Goal: Task Accomplishment & Management: Complete application form

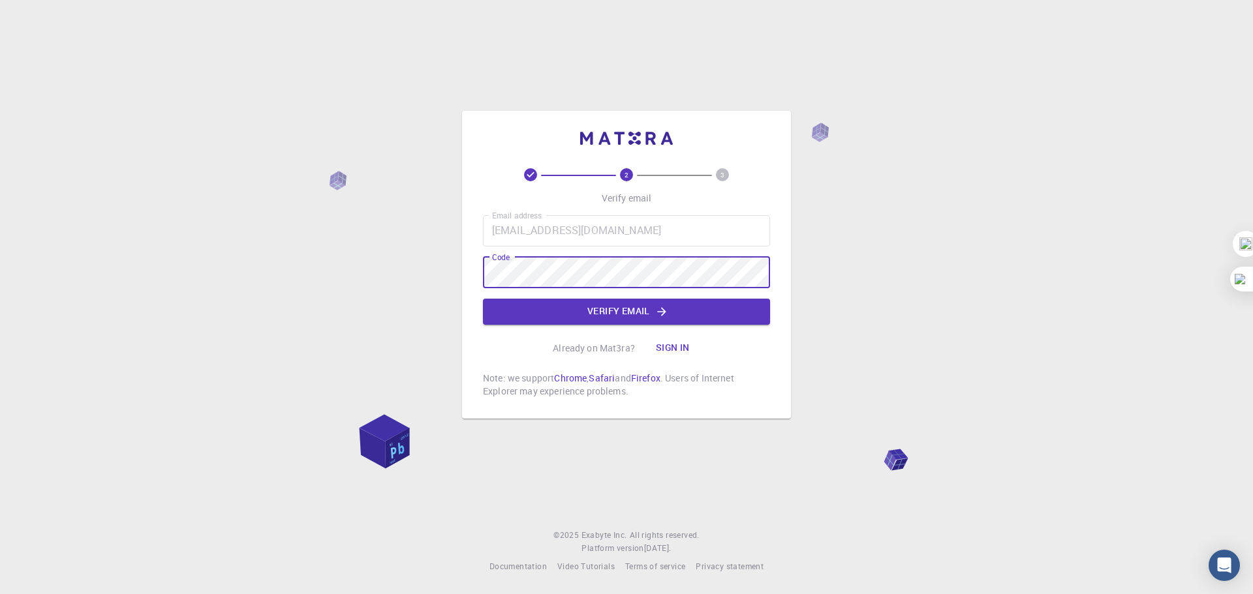
click at [658, 326] on div "2 3 Verify email Email address [EMAIL_ADDRESS][DOMAIN_NAME] Email address Code …" at bounding box center [626, 283] width 287 height 230
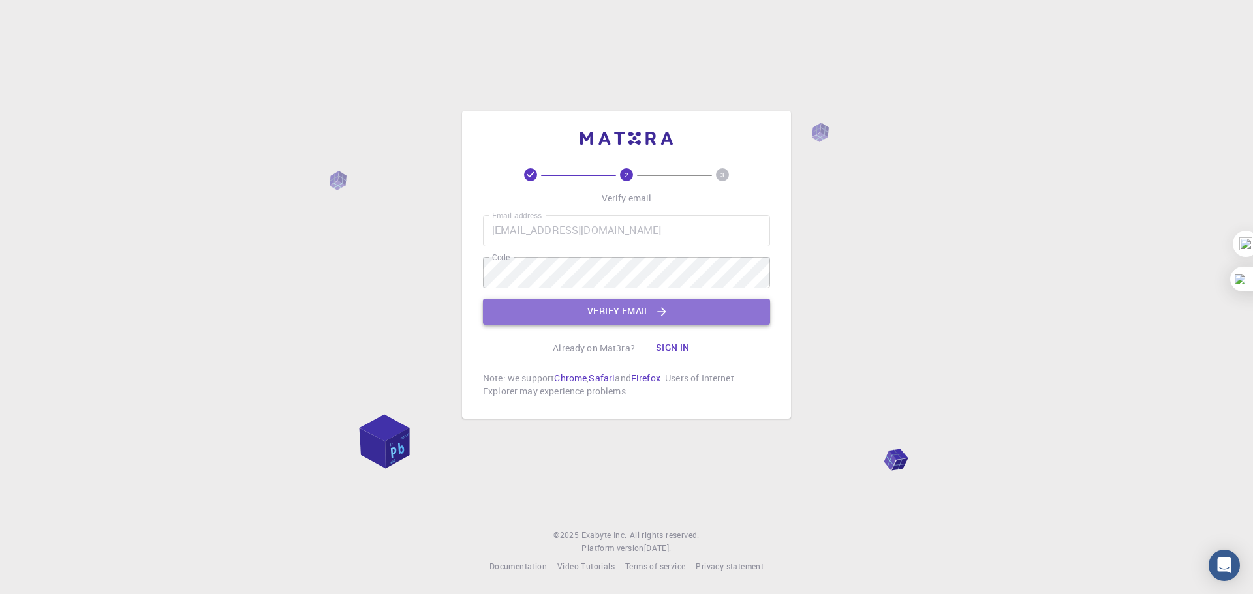
click at [660, 320] on button "Verify email" at bounding box center [626, 312] width 287 height 26
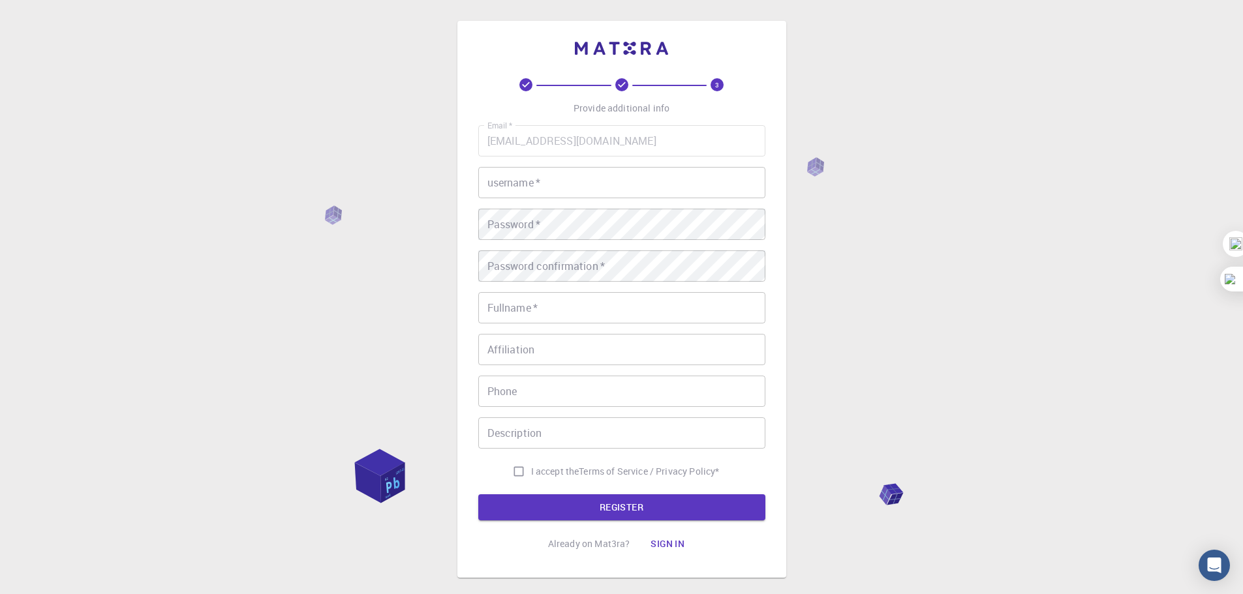
click at [602, 193] on input "username   *" at bounding box center [621, 182] width 287 height 31
type input "weihd124"
click at [630, 321] on input "Fullname   *" at bounding box center [621, 307] width 287 height 31
click at [630, 318] on input "Fullname   *" at bounding box center [621, 307] width 287 height 31
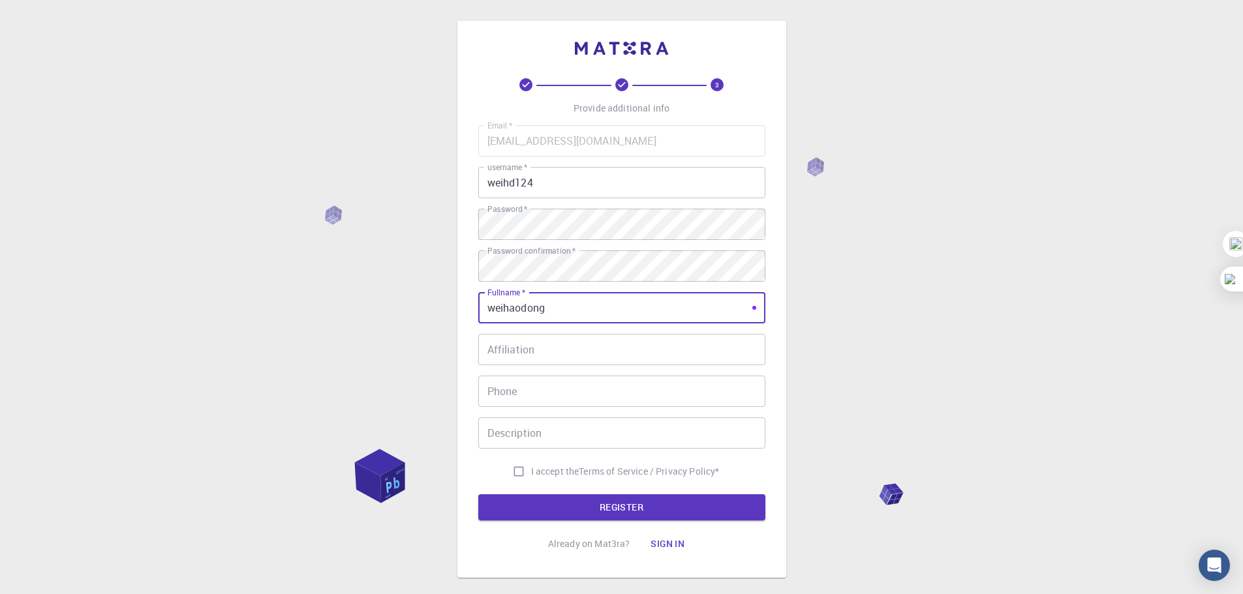
type input "weihaodong"
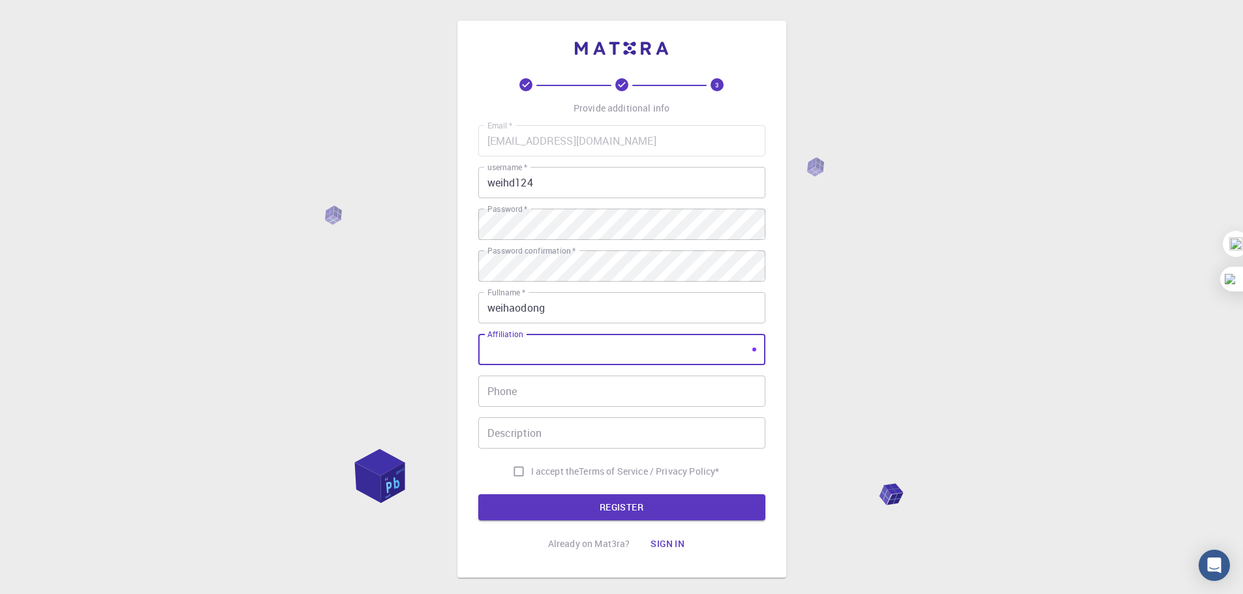
click at [637, 342] on input "Affiliation" at bounding box center [621, 349] width 287 height 31
type input "[GEOGRAPHIC_DATA]"
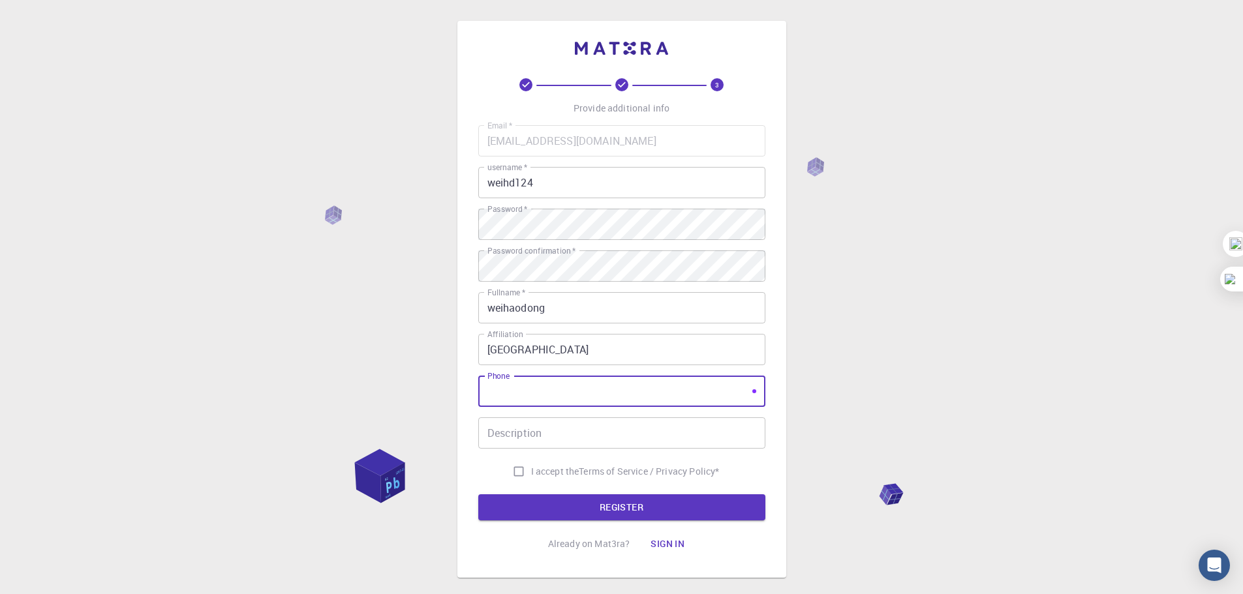
click at [630, 399] on input "Phone" at bounding box center [621, 391] width 287 height 31
type input "16637288209"
drag, startPoint x: 623, startPoint y: 411, endPoint x: 616, endPoint y: 427, distance: 17.8
click at [620, 418] on div "Email   * [EMAIL_ADDRESS][DOMAIN_NAME] Email   * username   * weihd124 username…" at bounding box center [621, 304] width 287 height 359
click at [616, 427] on input "Description" at bounding box center [621, 433] width 287 height 31
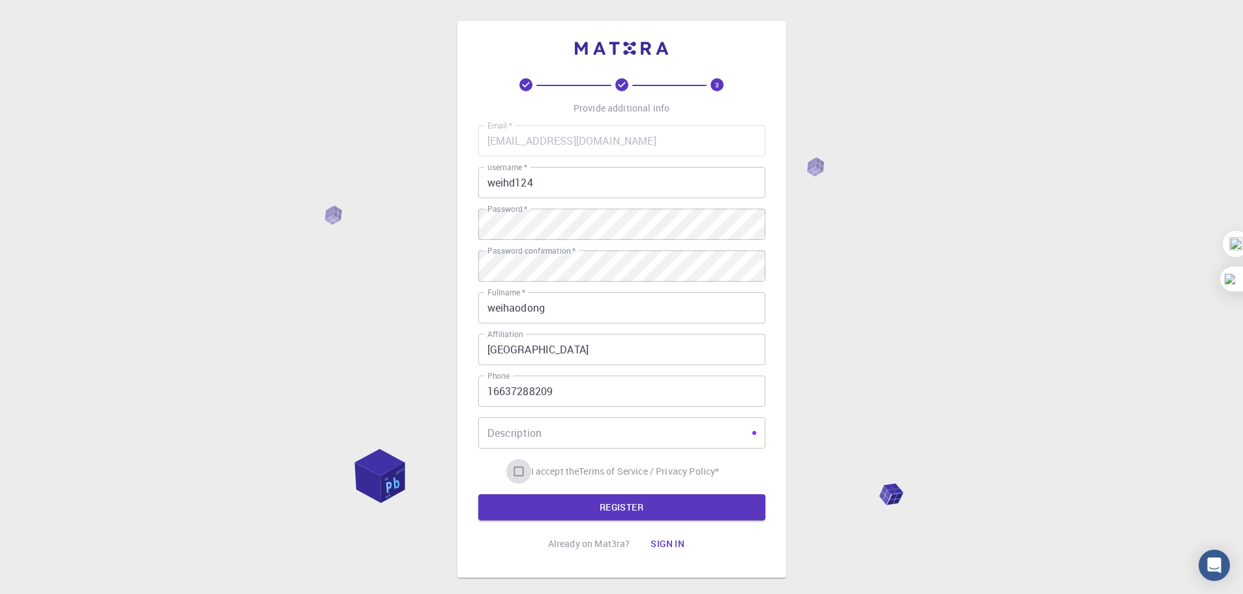
click at [521, 470] on input "I accept the Terms of Service / Privacy Policy *" at bounding box center [518, 471] width 25 height 25
checkbox input "true"
click at [564, 510] on button "REGISTER" at bounding box center [621, 508] width 287 height 26
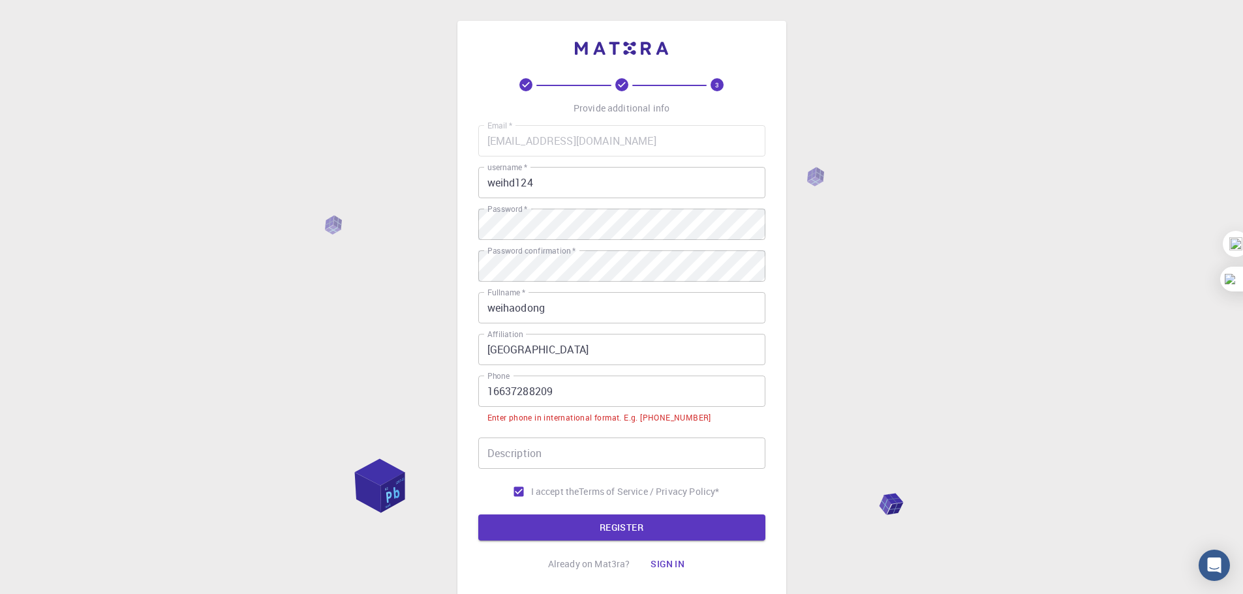
click at [487, 397] on input "16637288209" at bounding box center [621, 391] width 287 height 31
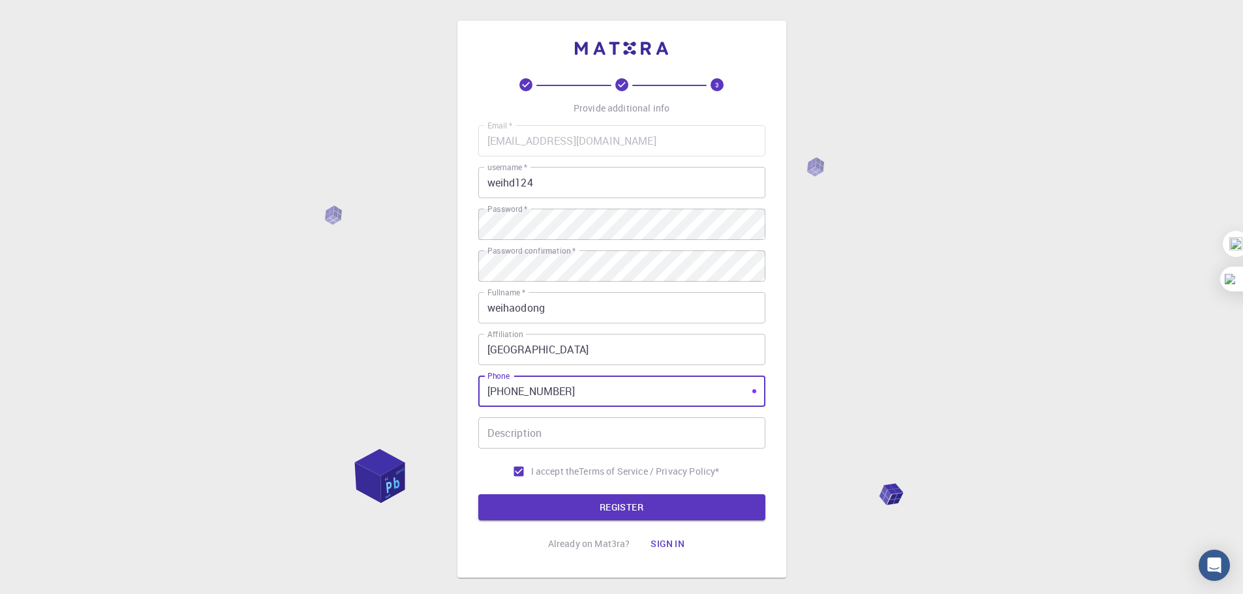
type input "[PHONE_NUMBER]"
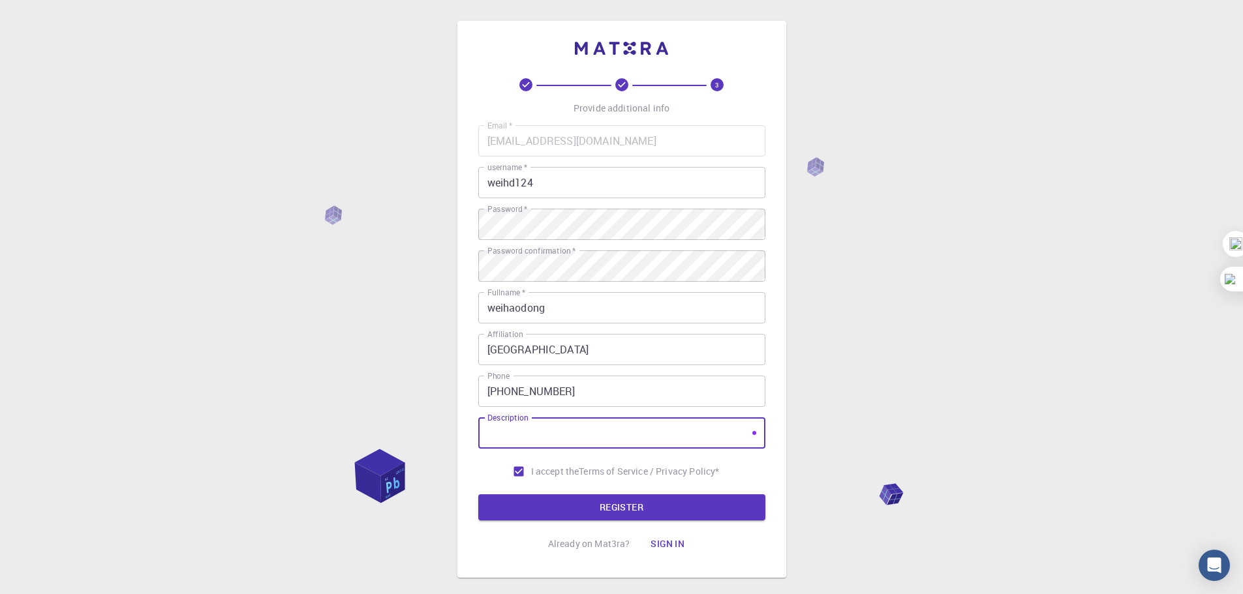
click at [585, 444] on input "Description" at bounding box center [621, 433] width 287 height 31
click at [598, 436] on input "Description" at bounding box center [621, 433] width 287 height 31
type input "henan anyang city"
click at [621, 508] on button "REGISTER" at bounding box center [621, 508] width 287 height 26
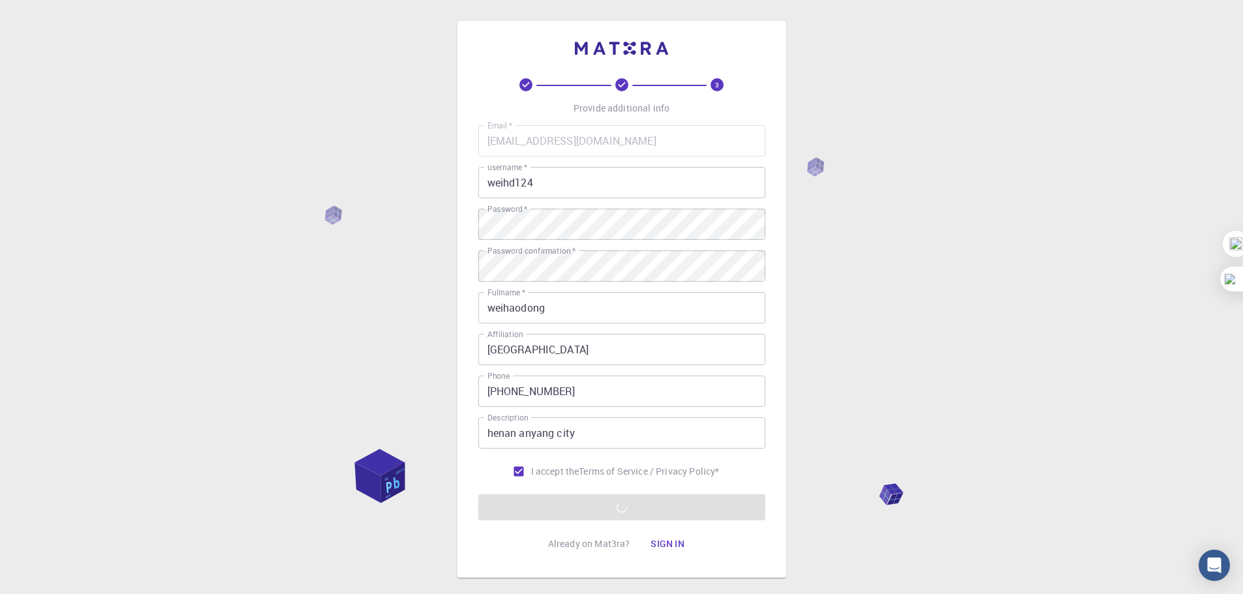
click at [1037, 457] on div "3 Provide additional info Email   * [EMAIL_ADDRESS][DOMAIN_NAME] Email   * user…" at bounding box center [621, 332] width 1243 height 664
click at [666, 506] on form "Email   * [EMAIL_ADDRESS][DOMAIN_NAME] Email   * username   * weihd124 username…" at bounding box center [621, 322] width 287 height 395
click at [669, 518] on form "Email   * [EMAIL_ADDRESS][DOMAIN_NAME] Email   * username   * weihd124 username…" at bounding box center [621, 322] width 287 height 395
click at [647, 508] on form "Email   * [EMAIL_ADDRESS][DOMAIN_NAME] Email   * username   * weihd124 username…" at bounding box center [621, 322] width 287 height 395
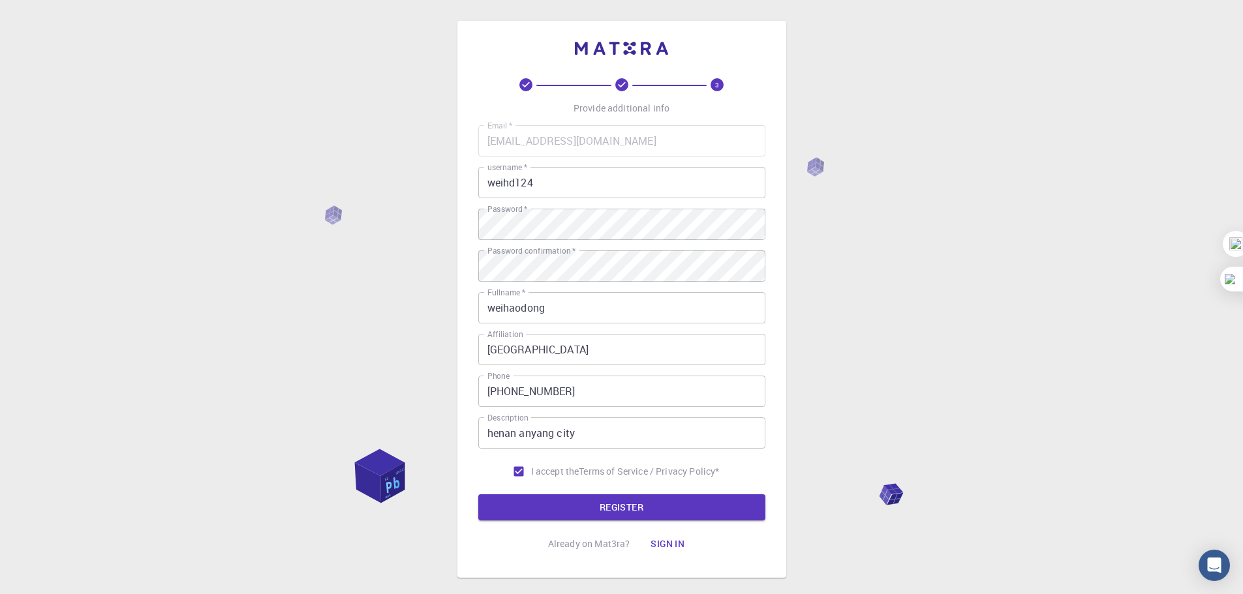
click at [715, 505] on button "REGISTER" at bounding box center [621, 508] width 287 height 26
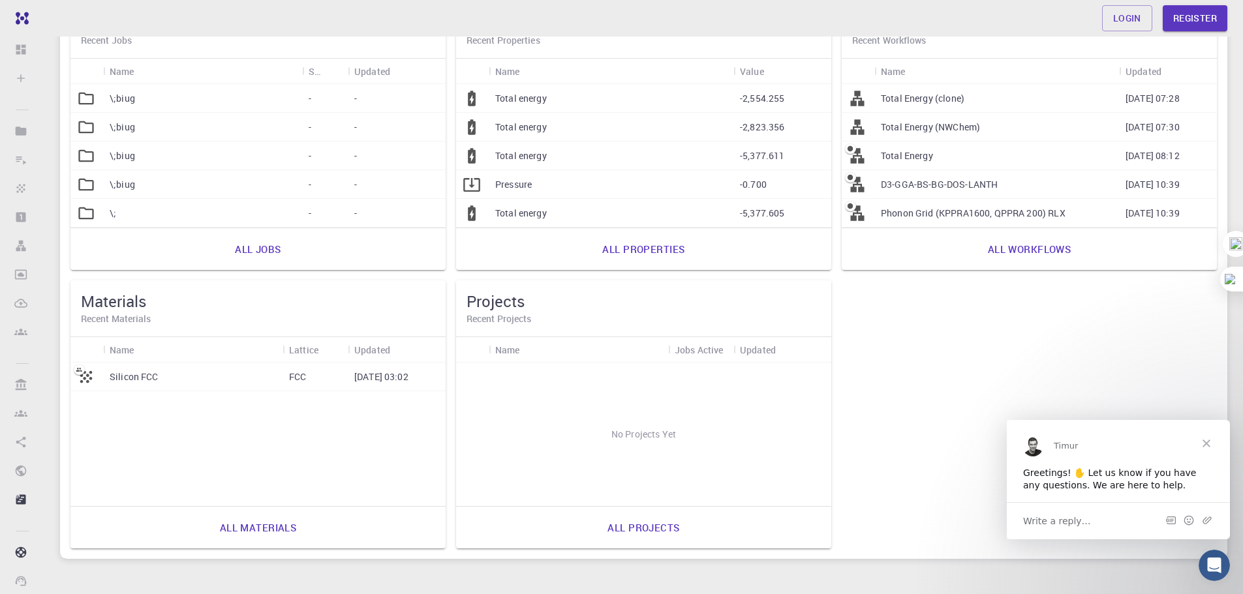
scroll to position [15, 0]
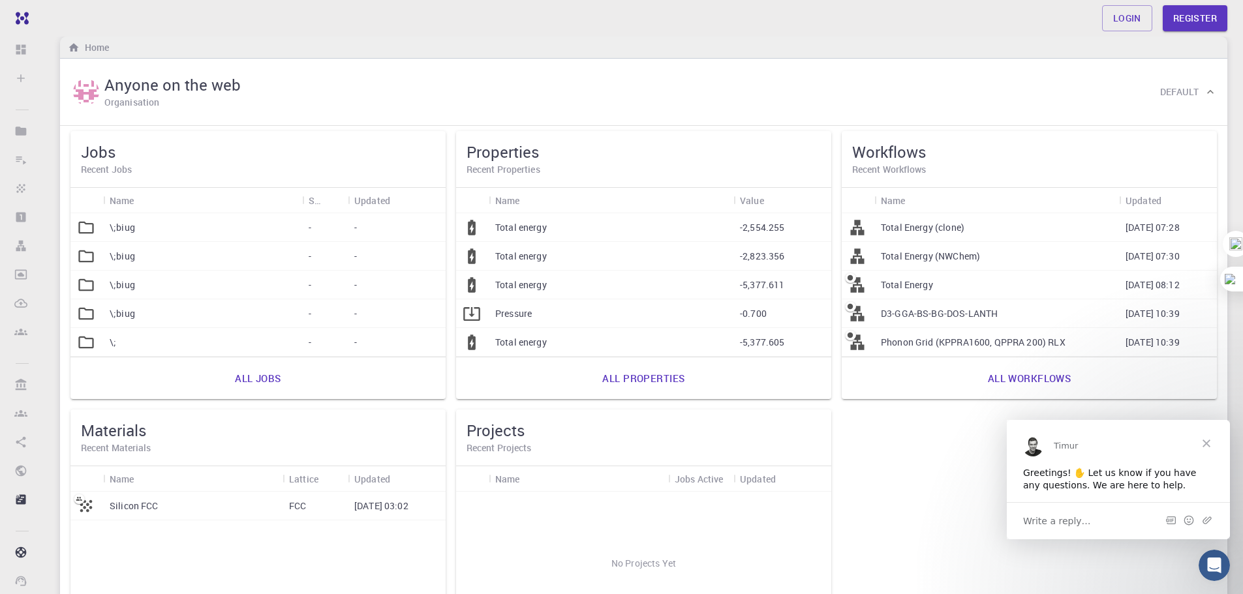
drag, startPoint x: 729, startPoint y: 67, endPoint x: 656, endPoint y: 76, distance: 73.0
click at [628, 77] on div "Anyone on the web Organisation Default" at bounding box center [636, 92] width 1133 height 40
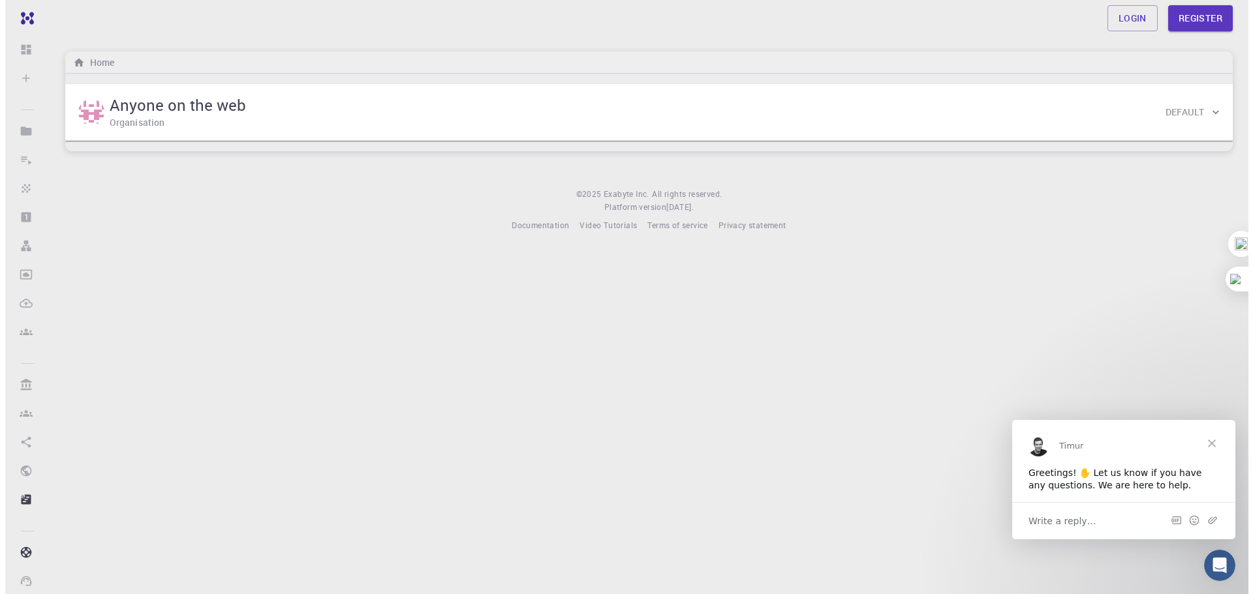
scroll to position [0, 0]
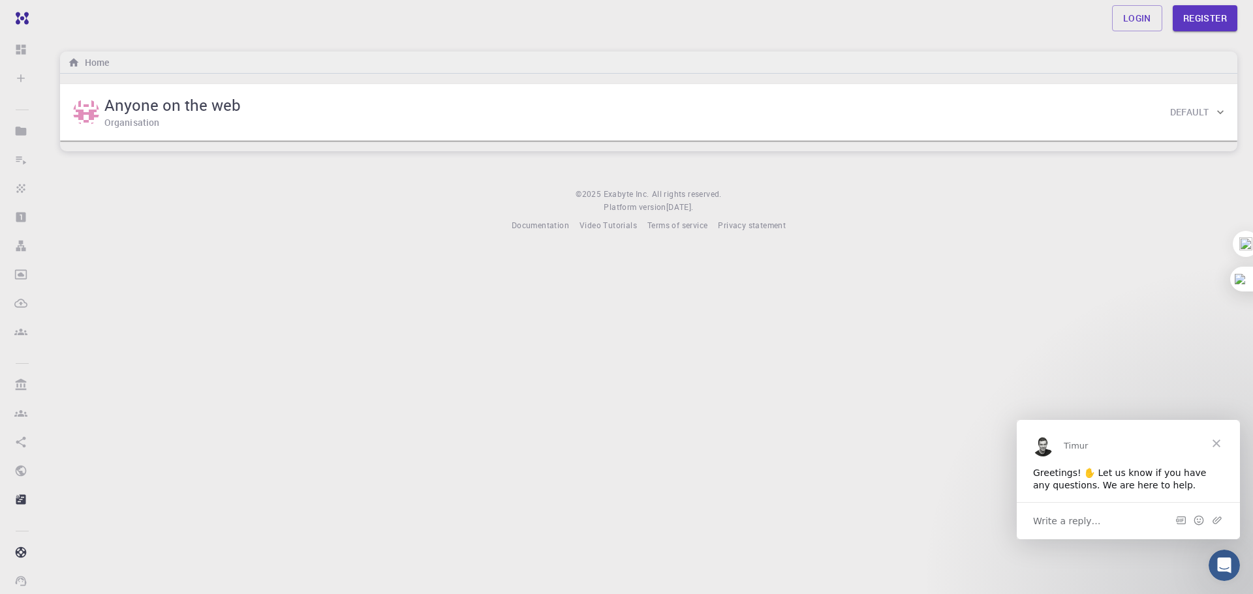
click at [776, 130] on div "Anyone on the web Organisation Default" at bounding box center [641, 112] width 1143 height 40
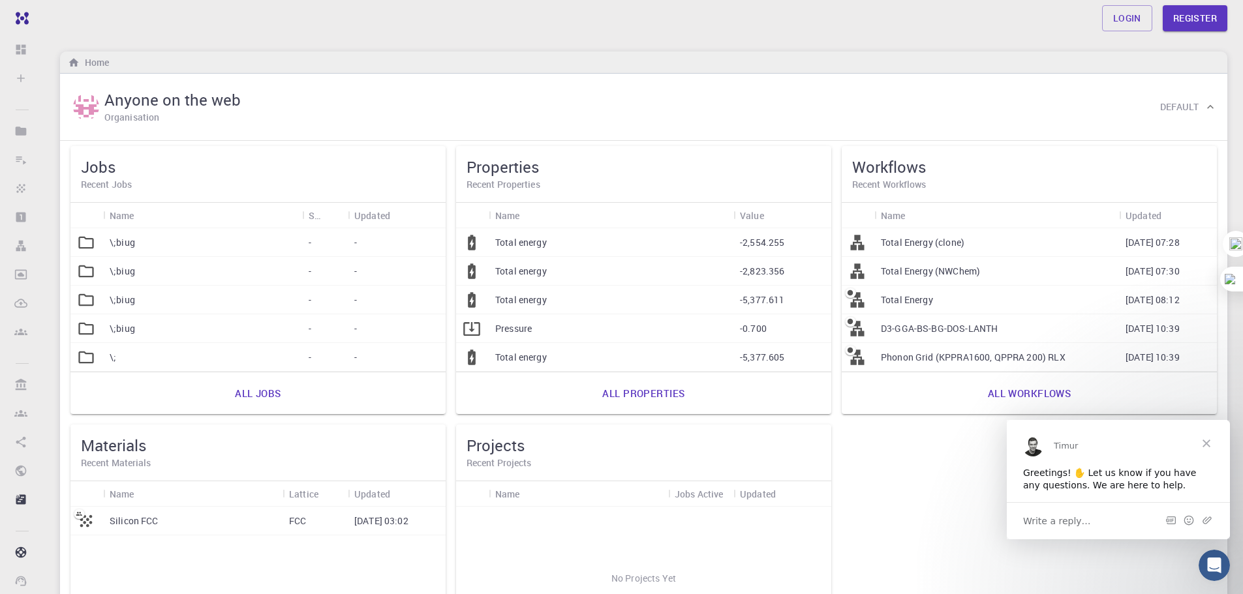
click at [779, 117] on div "Anyone on the web Organisation Default" at bounding box center [636, 107] width 1133 height 40
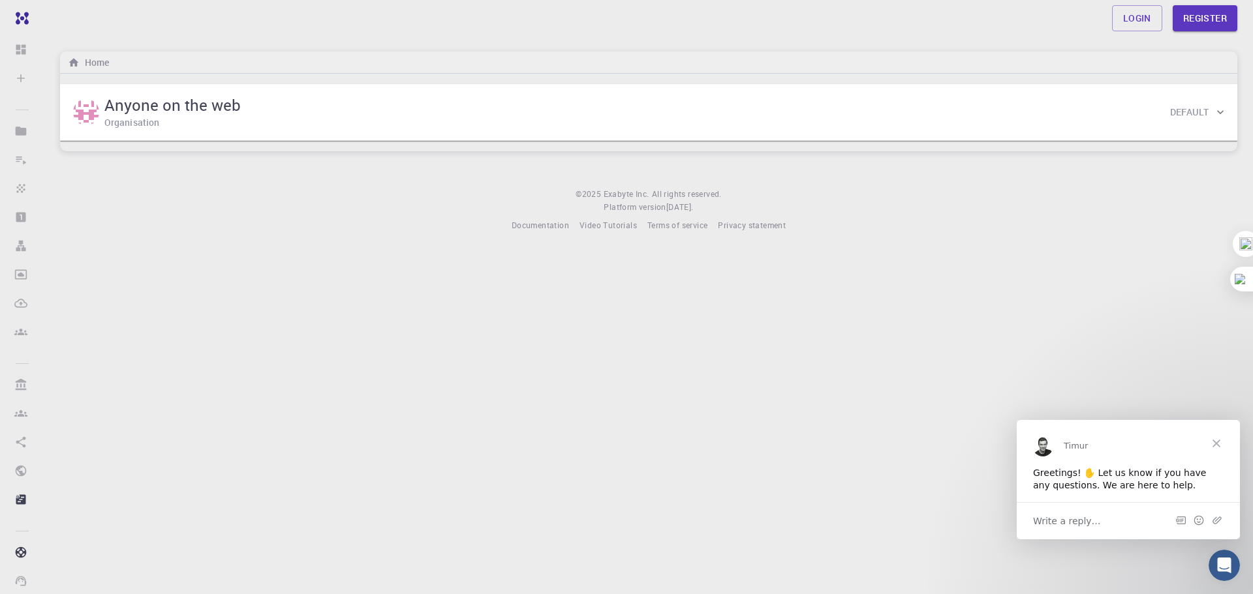
click at [855, 243] on div "Login Register Home Anyone on the web Organisation Default Jobs Recent Jobs Nam…" at bounding box center [648, 126] width 1208 height 253
click at [1129, 20] on link "Login" at bounding box center [1137, 18] width 50 height 26
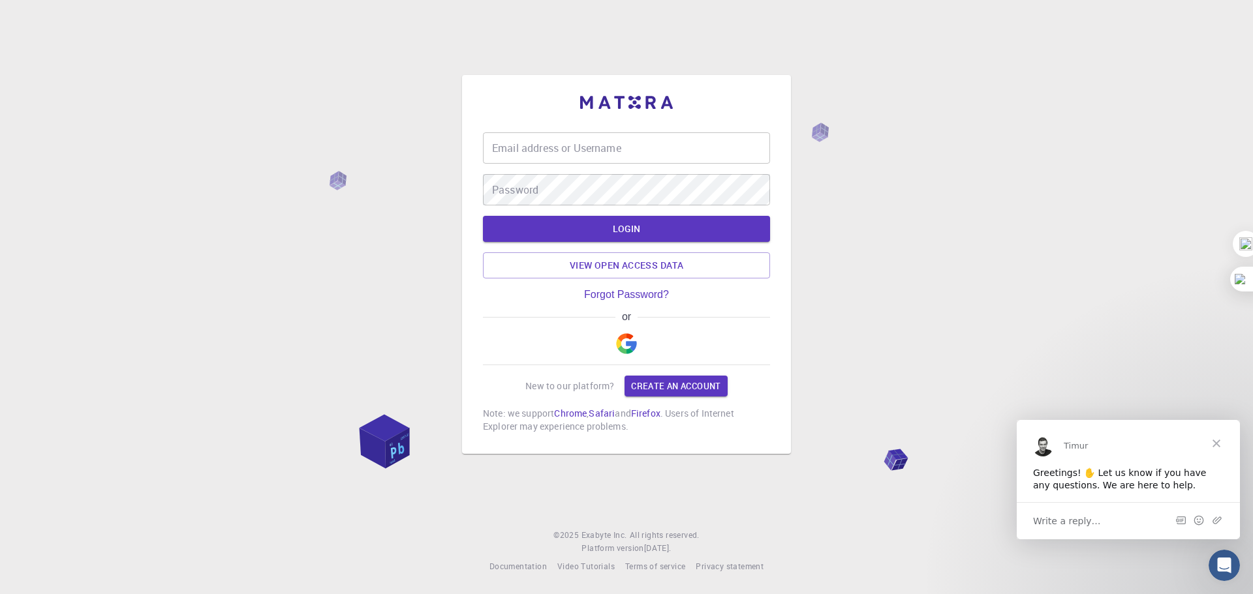
type input "[EMAIL_ADDRESS][DOMAIN_NAME]"
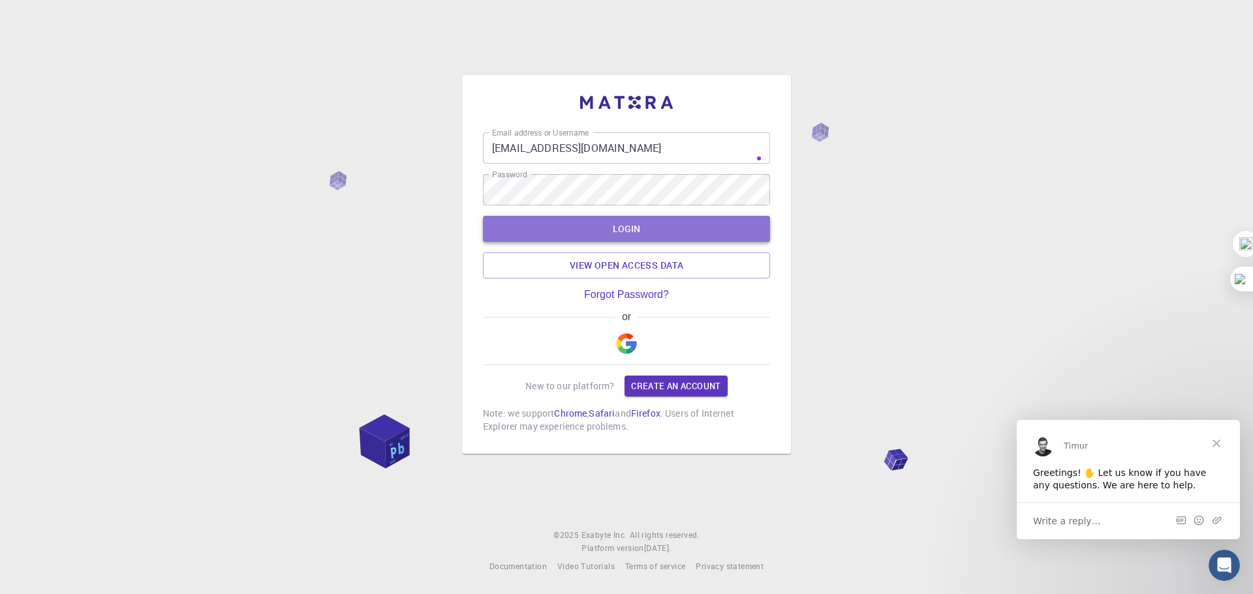
click at [617, 240] on button "LOGIN" at bounding box center [626, 229] width 287 height 26
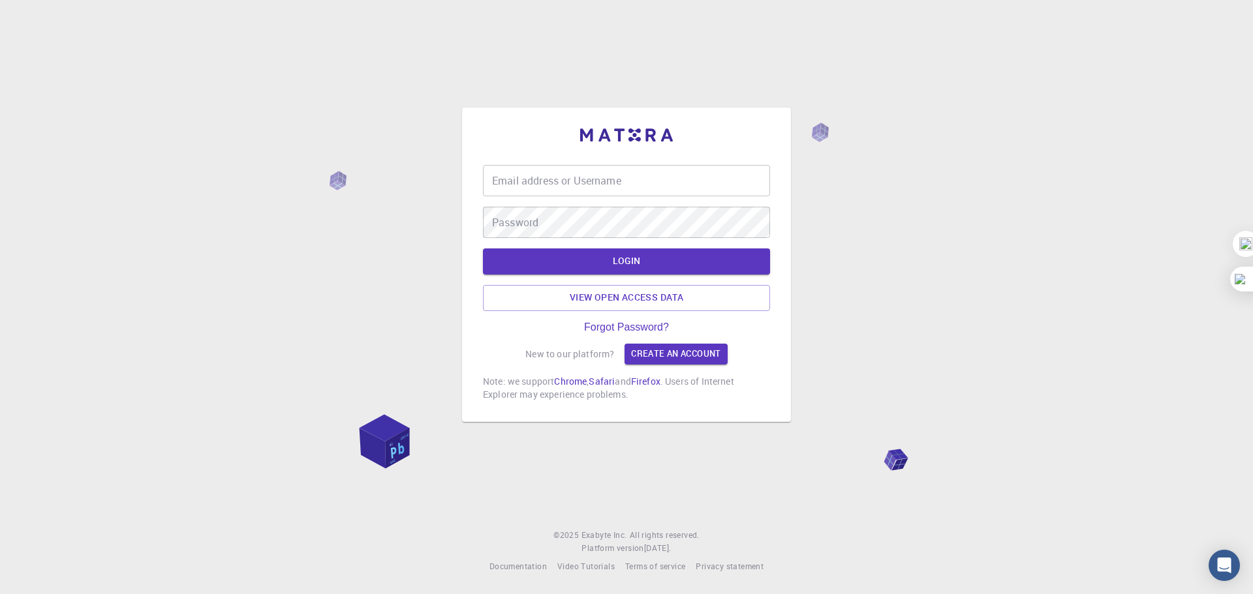
type input "weihd124"
click at [969, 246] on div "Email address or Username weihd124 Email address or Username Password Password …" at bounding box center [626, 297] width 1253 height 594
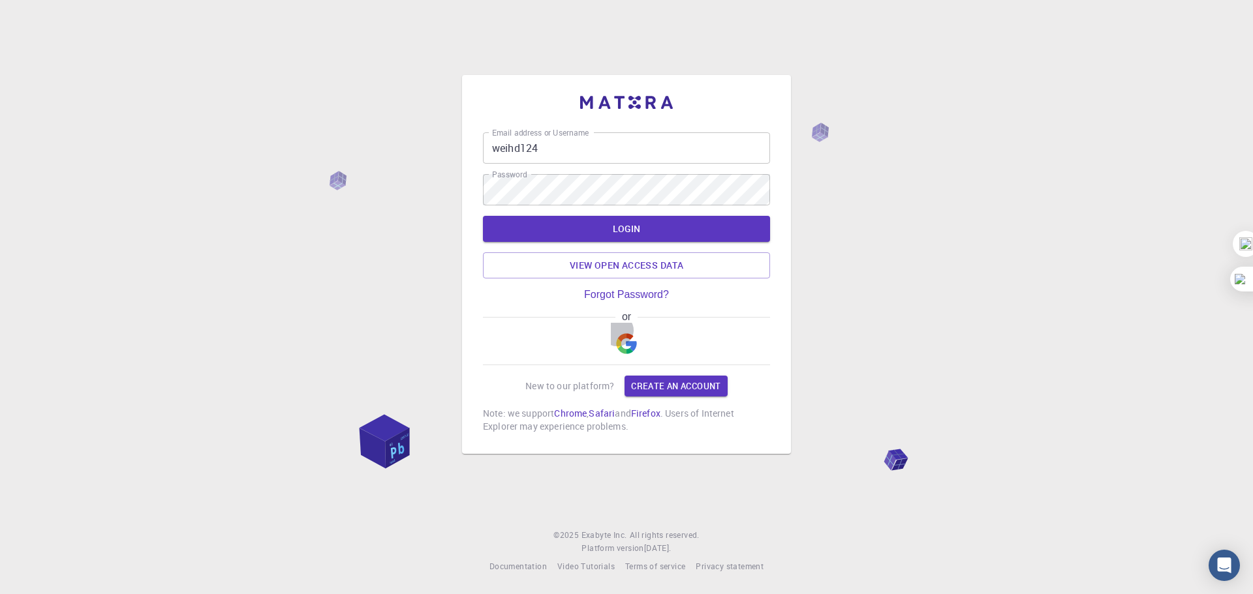
click at [628, 341] on button "button" at bounding box center [626, 344] width 31 height 42
click at [630, 343] on img "button" at bounding box center [626, 343] width 21 height 21
